Goal: Check status: Check status

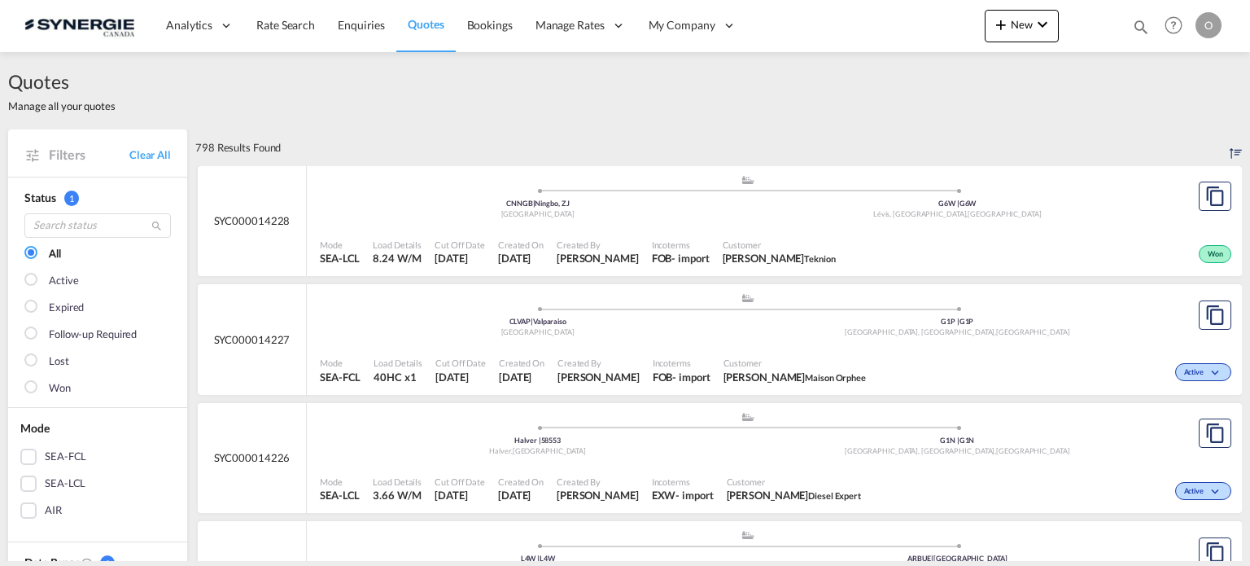
click at [1141, 24] on md-icon "icon-magnify" at bounding box center [1141, 27] width 18 height 18
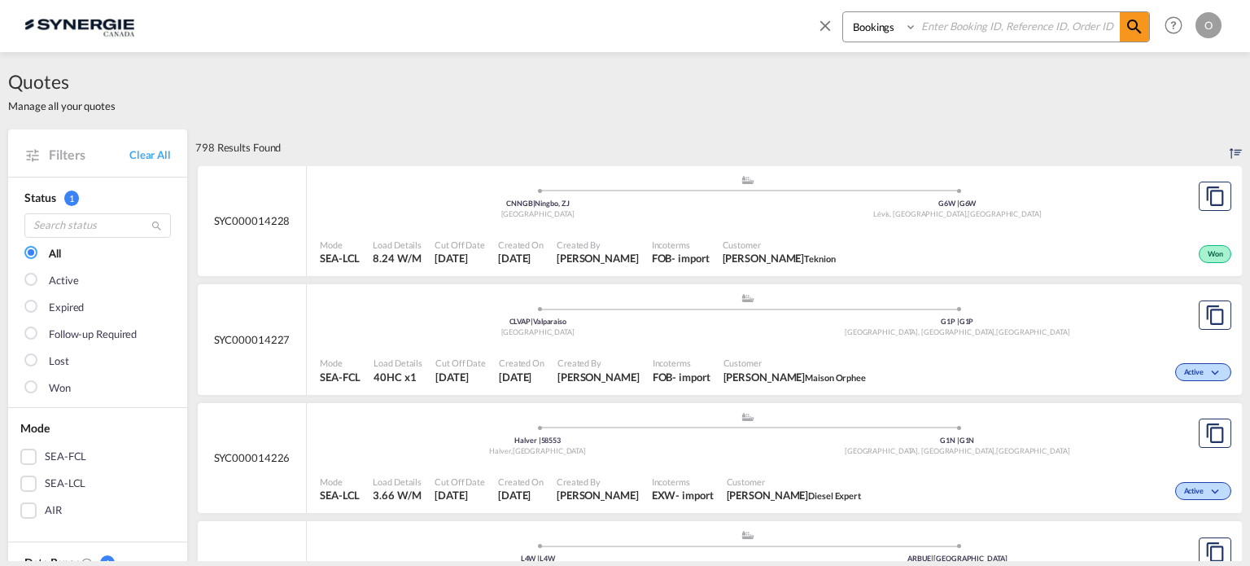
click at [879, 31] on select "Bookings Quotes Enquiries" at bounding box center [881, 26] width 77 height 29
select select "Quotes"
click at [843, 12] on select "Bookings Quotes Enquiries" at bounding box center [881, 26] width 77 height 29
click at [961, 24] on input at bounding box center [1018, 26] width 203 height 28
paste input "SYC000012883"
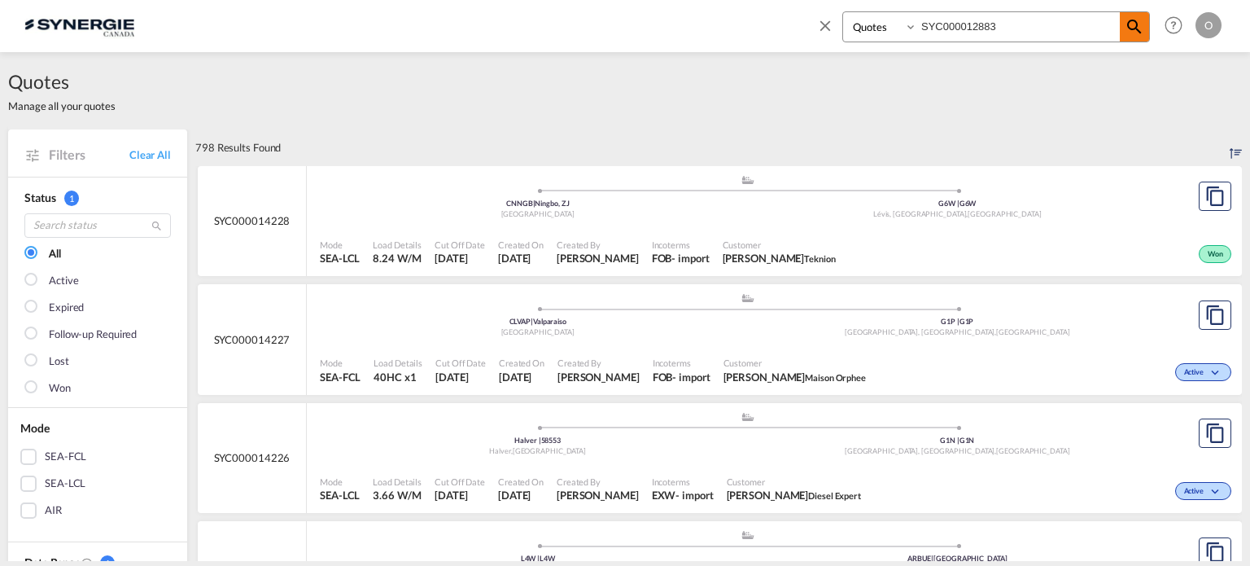
type input "SYC000012883"
click at [1134, 30] on md-icon "icon-magnify" at bounding box center [1135, 27] width 20 height 20
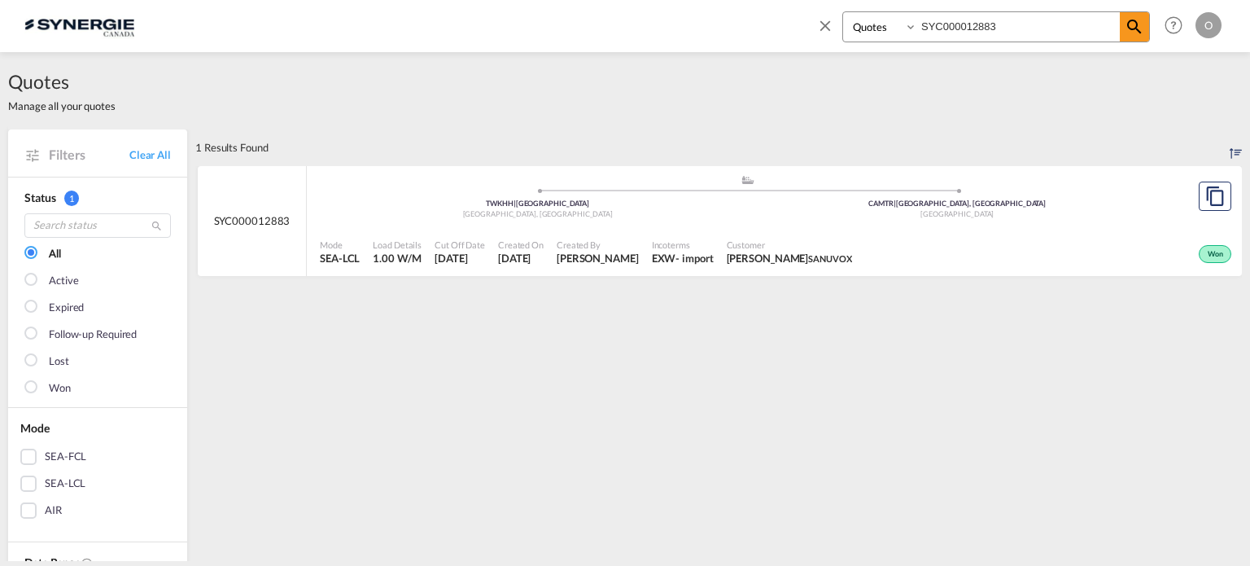
click at [636, 229] on div "Mode SEA-LCL Load Details 1.00 W/M Cut Off Date 2 Jul 2025 Created On 2 Jul 202…" at bounding box center [774, 252] width 935 height 49
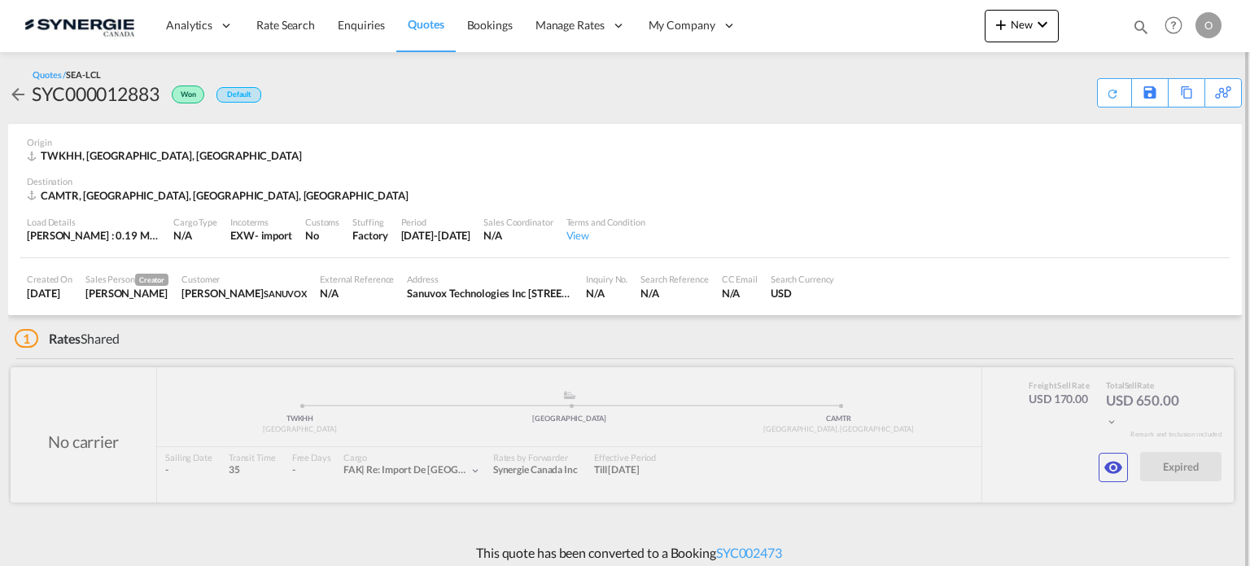
scroll to position [9, 0]
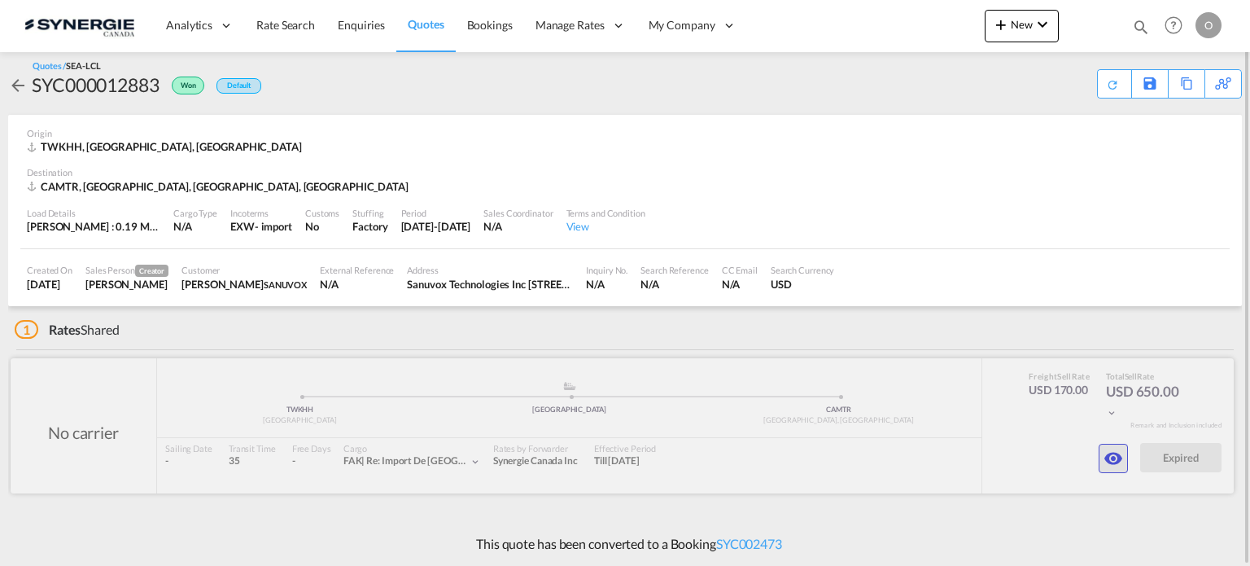
click at [1110, 457] on md-icon "icon-eye" at bounding box center [1114, 459] width 20 height 20
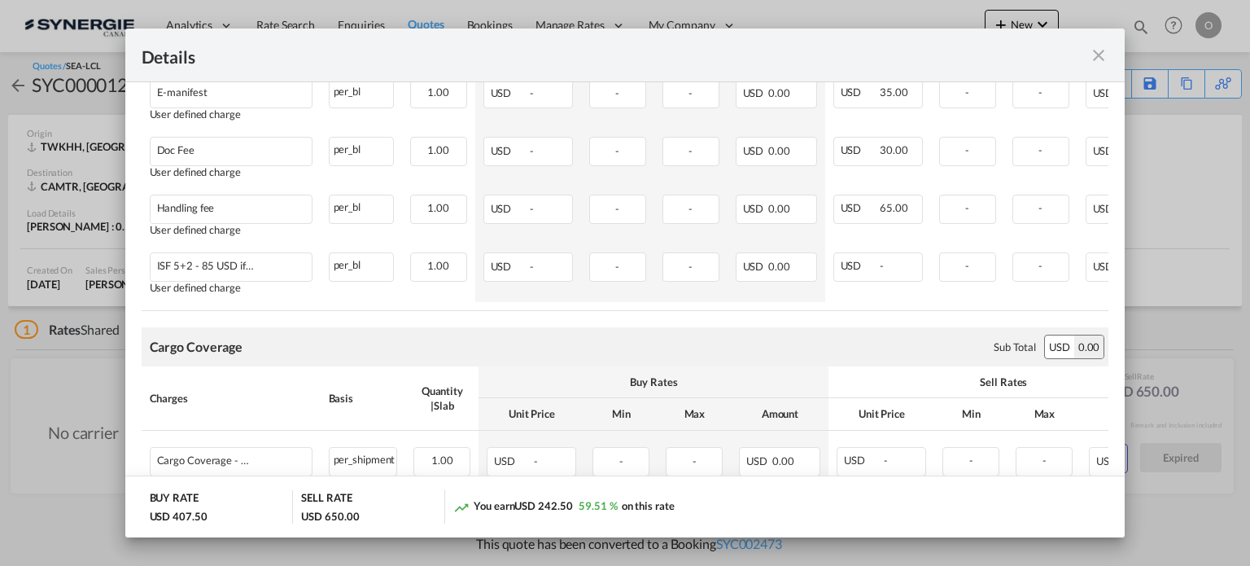
scroll to position [1062, 0]
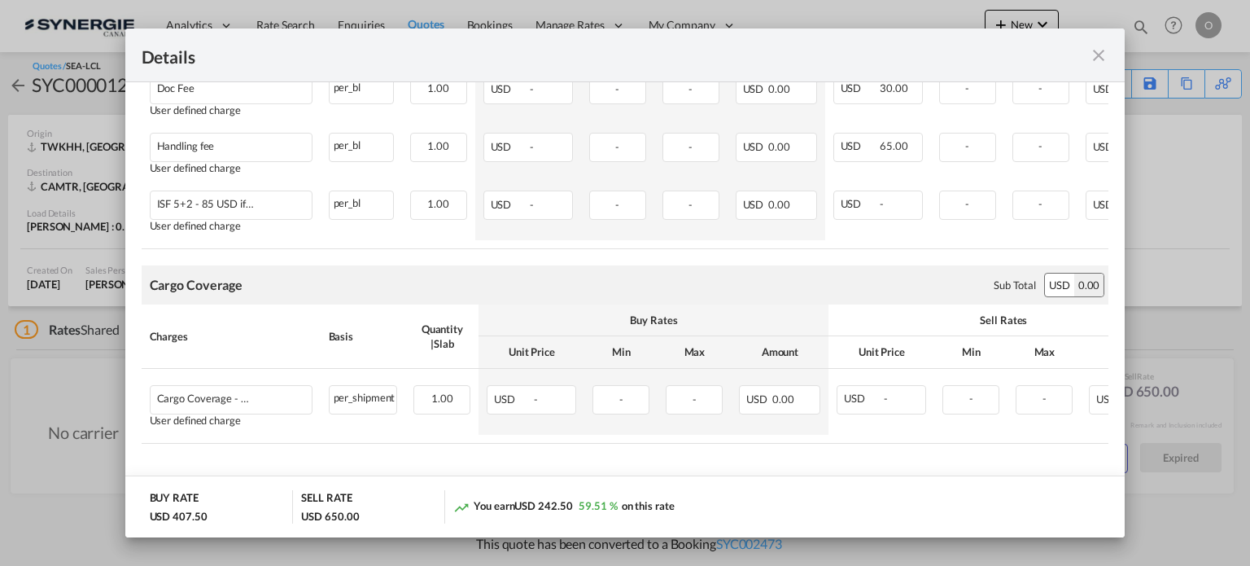
click at [1101, 50] on md-icon "icon-close fg-AAA8AD m-0 cursor" at bounding box center [1099, 56] width 20 height 20
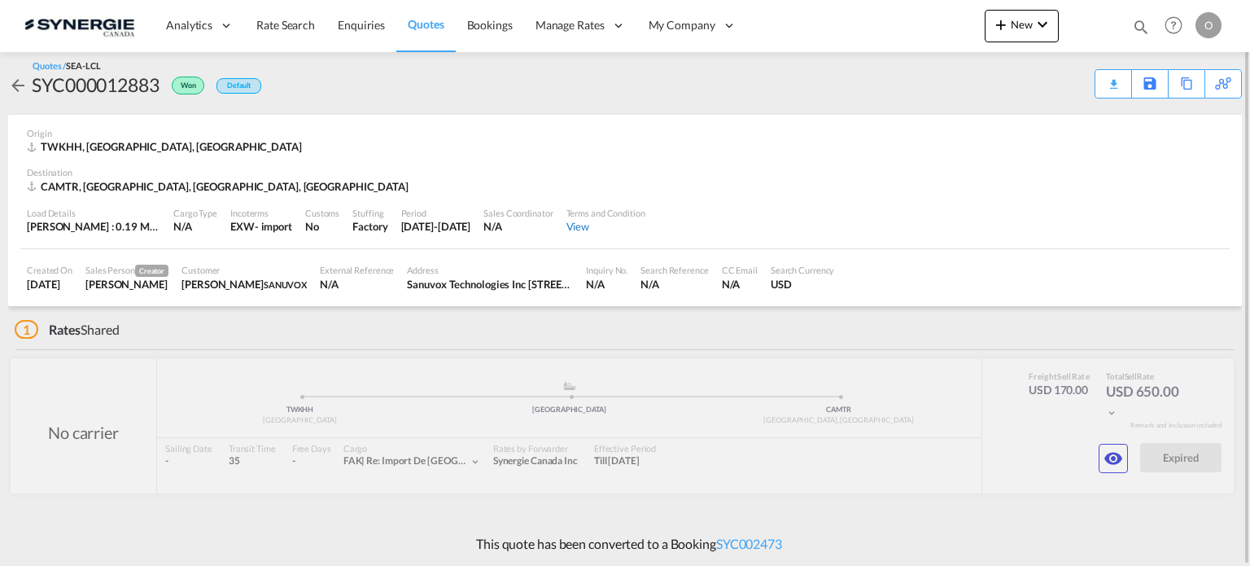
click at [616, 226] on div "View" at bounding box center [606, 226] width 79 height 15
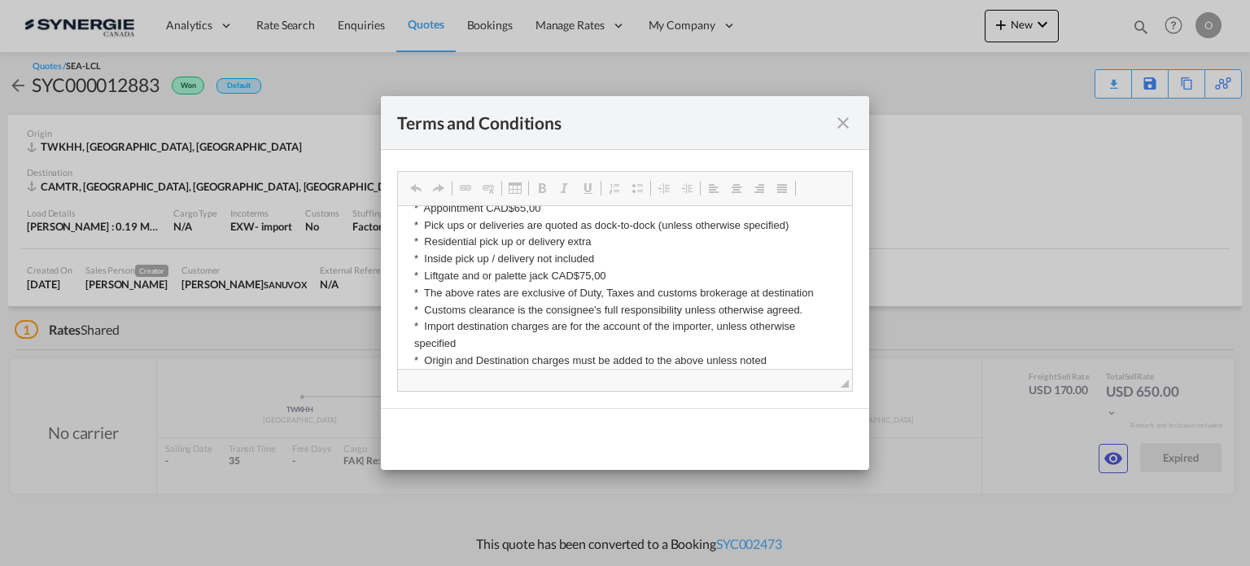
scroll to position [0, 0]
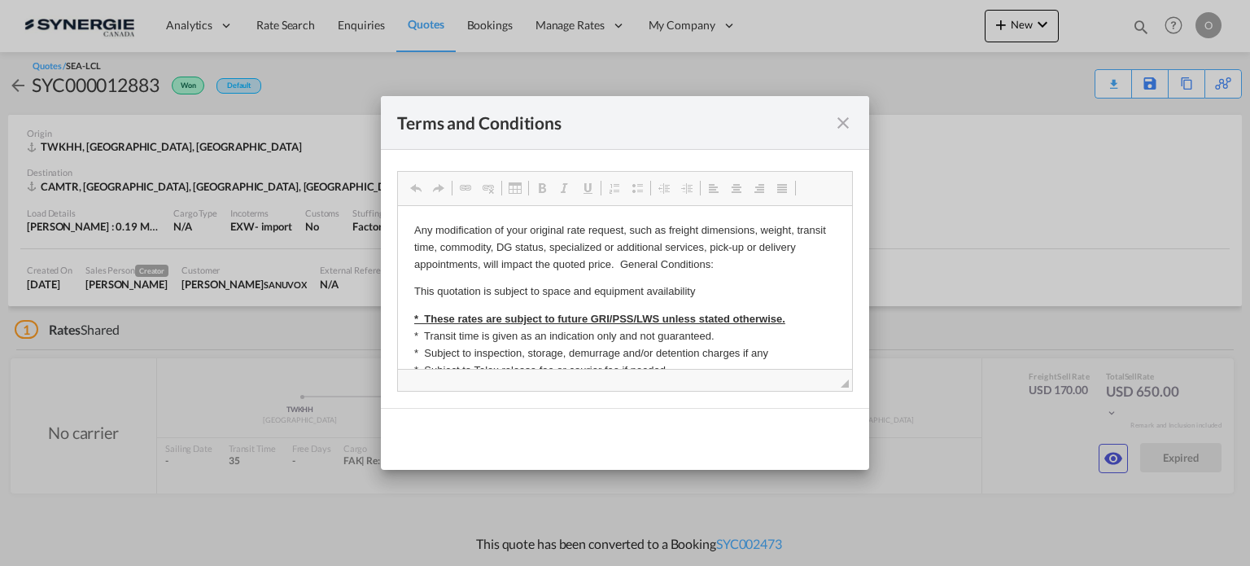
click at [846, 120] on md-icon "icon-close fg-AAA8AD cursor" at bounding box center [844, 123] width 20 height 20
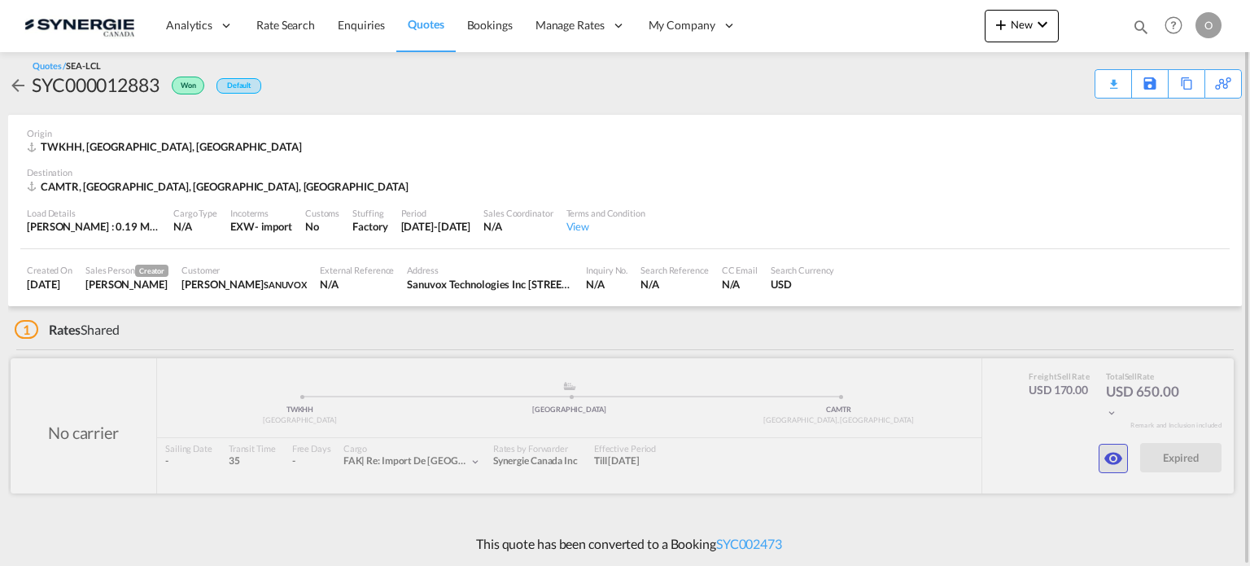
click at [1114, 457] on md-icon "icon-eye" at bounding box center [1114, 459] width 20 height 20
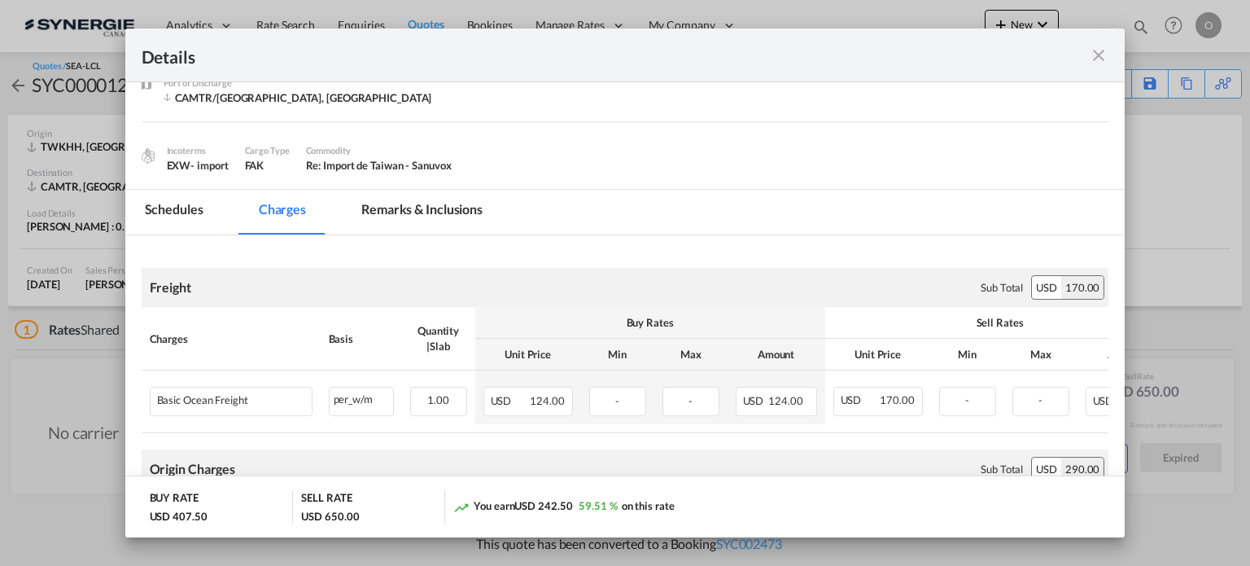
scroll to position [163, 0]
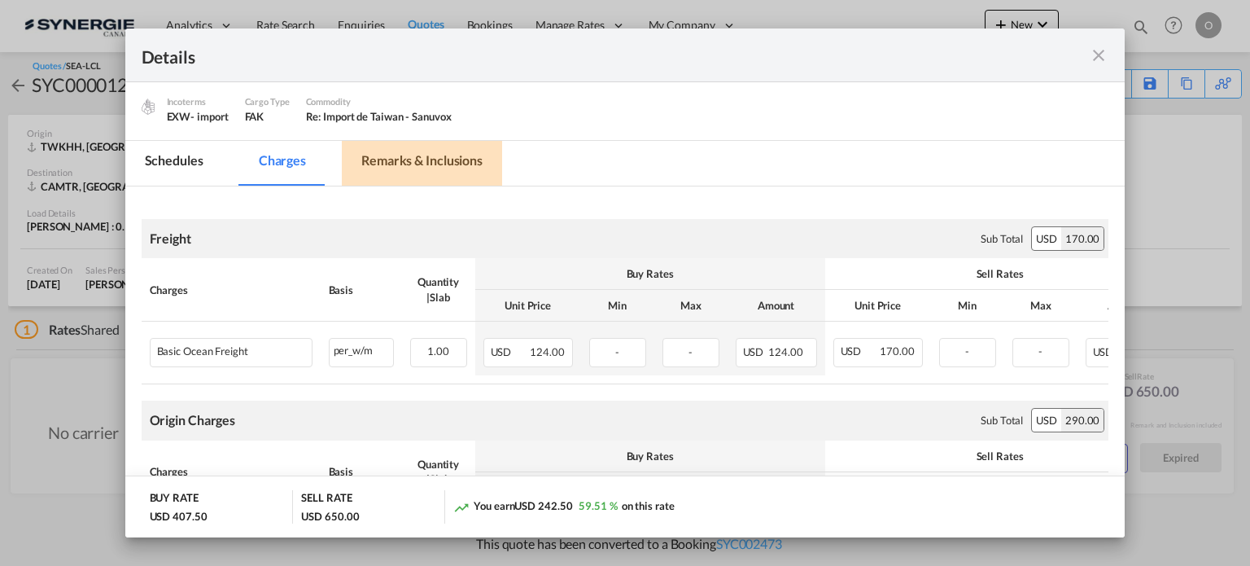
click at [387, 160] on md-tab-item "Remarks & Inclusions" at bounding box center [422, 163] width 160 height 45
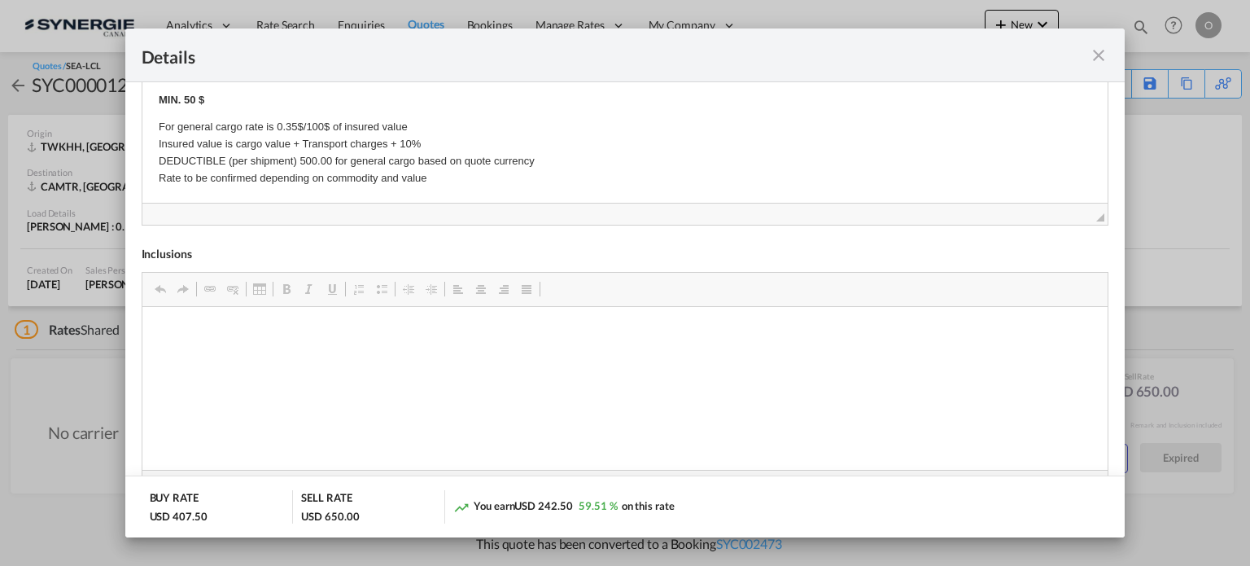
scroll to position [568, 0]
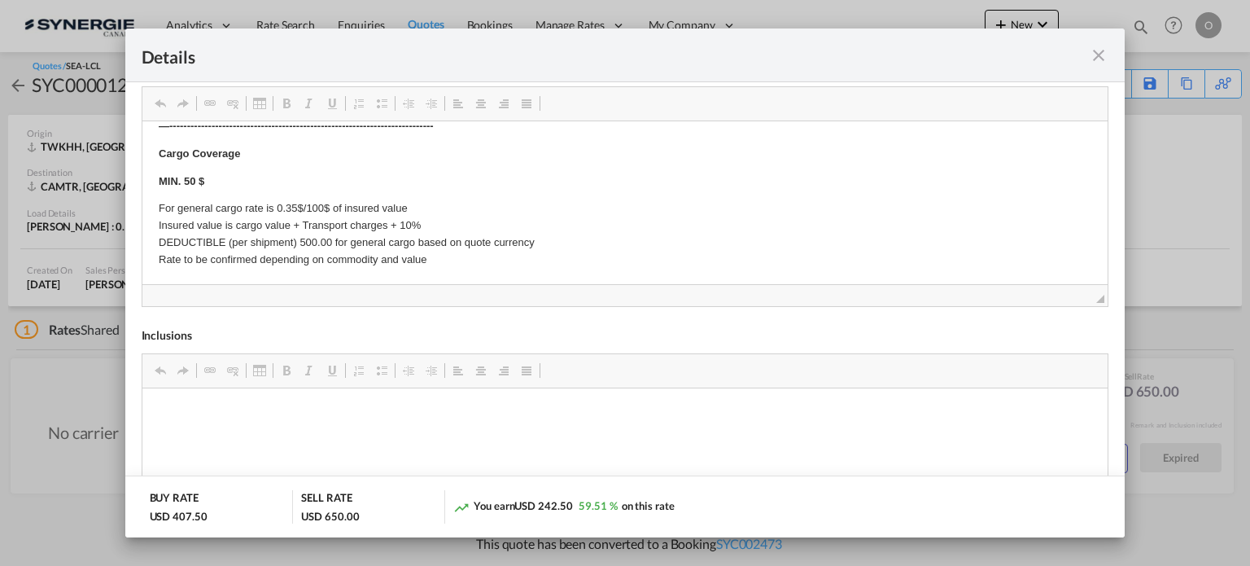
click at [1098, 54] on md-icon "icon-close fg-AAA8AD m-0 cursor" at bounding box center [1099, 56] width 20 height 20
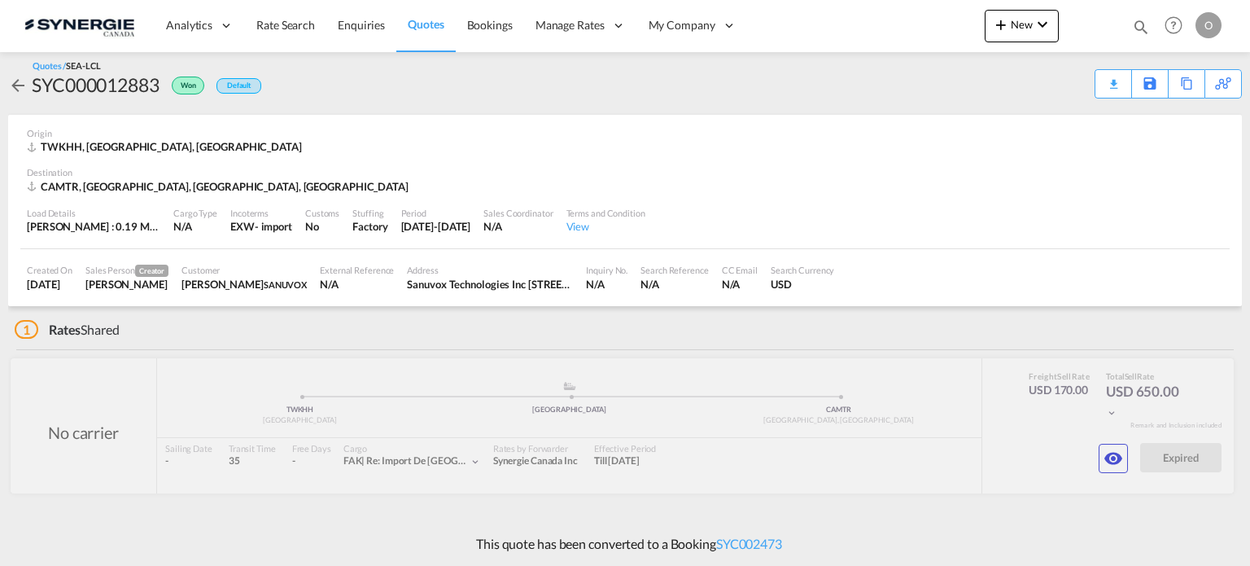
scroll to position [72, 0]
